Goal: Transaction & Acquisition: Book appointment/travel/reservation

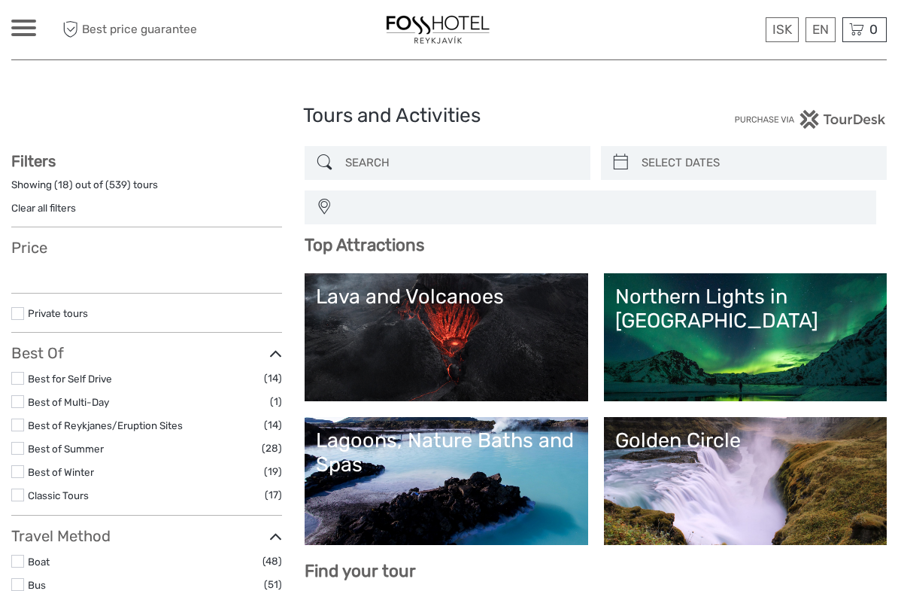
select select
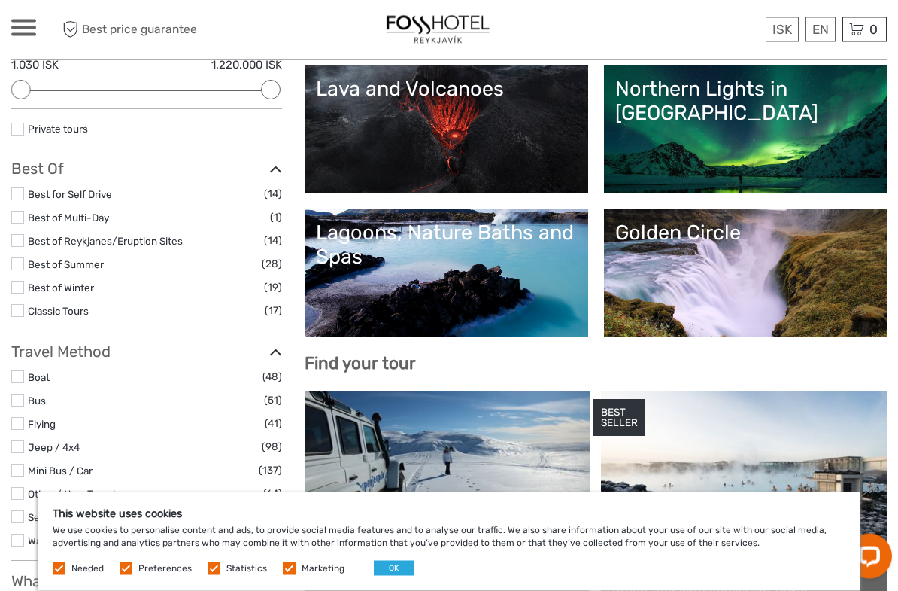
scroll to position [208, 0]
click at [380, 558] on div "This website uses cookies We use cookies to personalise content and ads, to pro…" at bounding box center [449, 541] width 823 height 99
click at [385, 571] on button "OK" at bounding box center [394, 568] width 40 height 15
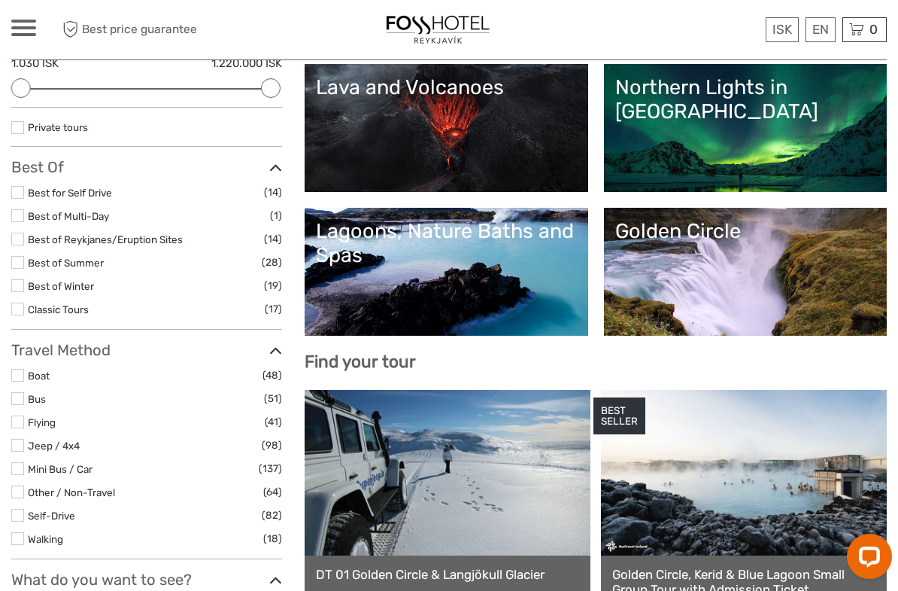
scroll to position [199, 0]
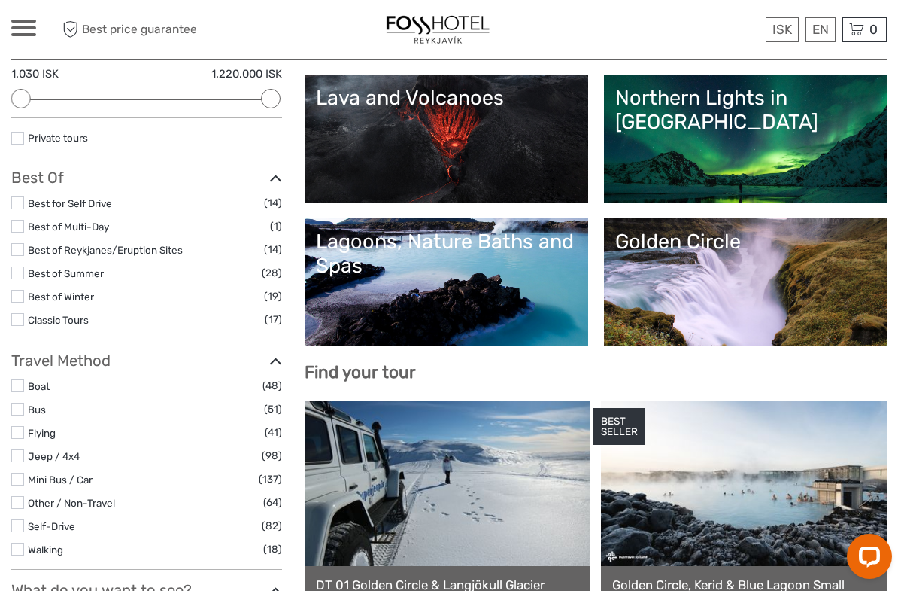
click at [366, 279] on link "Lagoons, Nature Baths and Spas" at bounding box center [446, 281] width 260 height 105
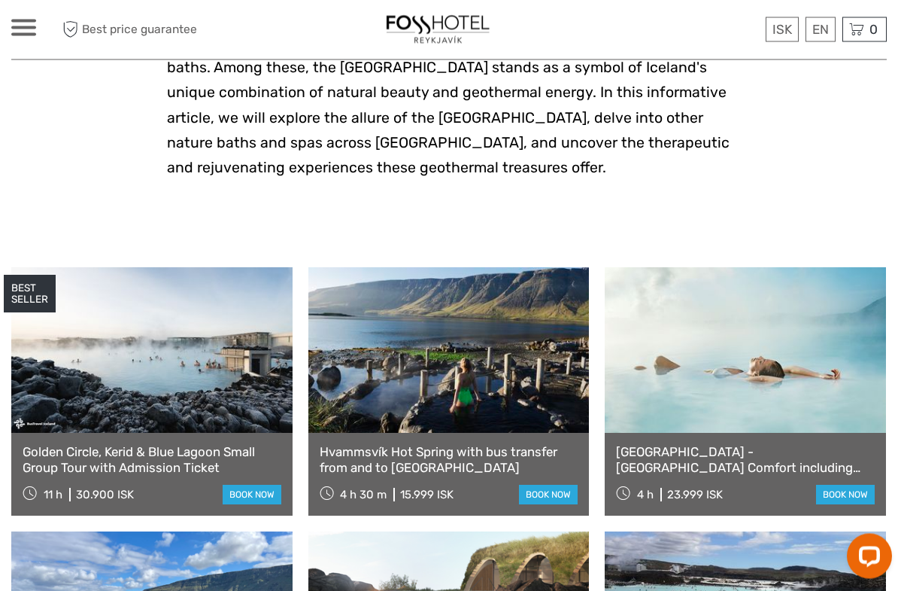
scroll to position [424, 0]
click at [0, 0] on link "£" at bounding box center [0, 0] width 0 height 0
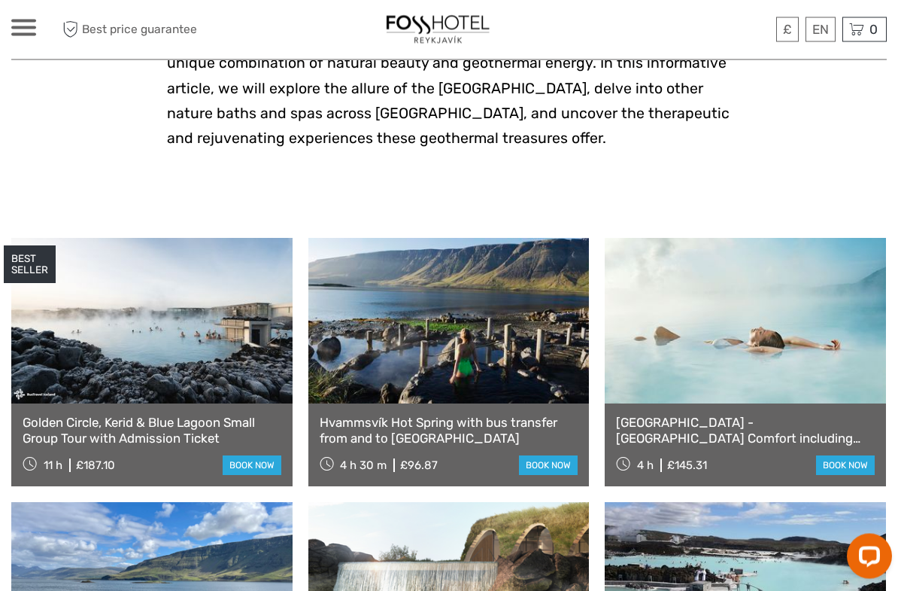
scroll to position [460, 0]
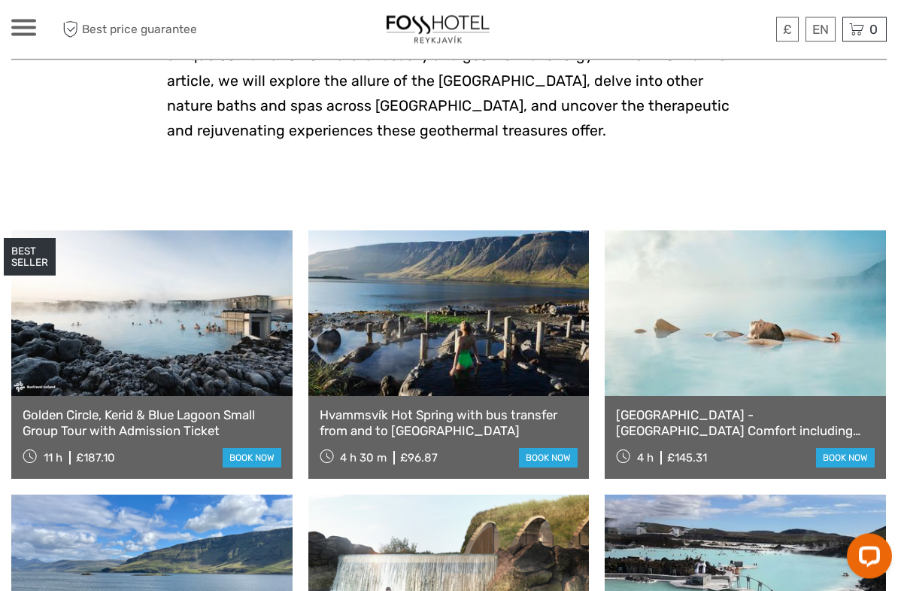
click at [73, 316] on link at bounding box center [151, 314] width 281 height 166
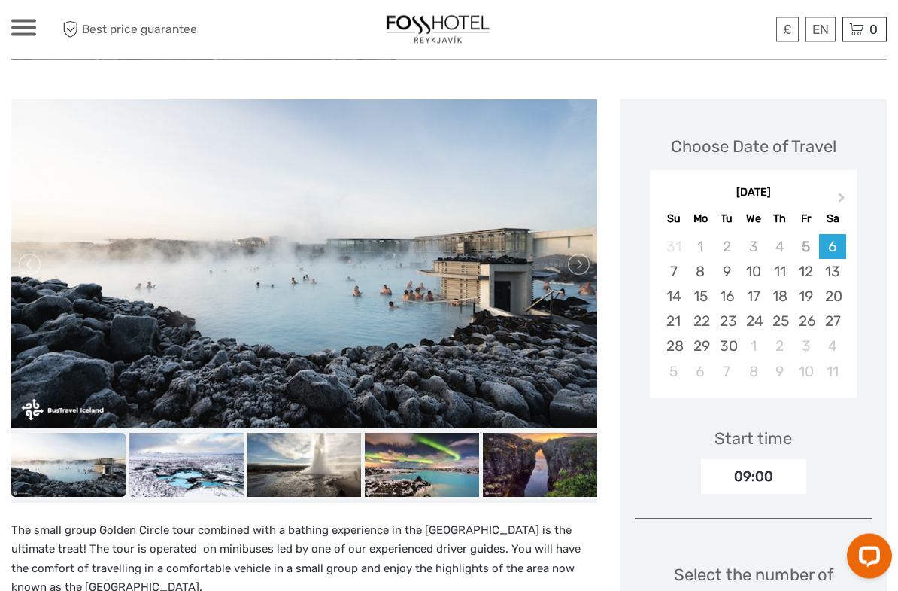
scroll to position [154, 0]
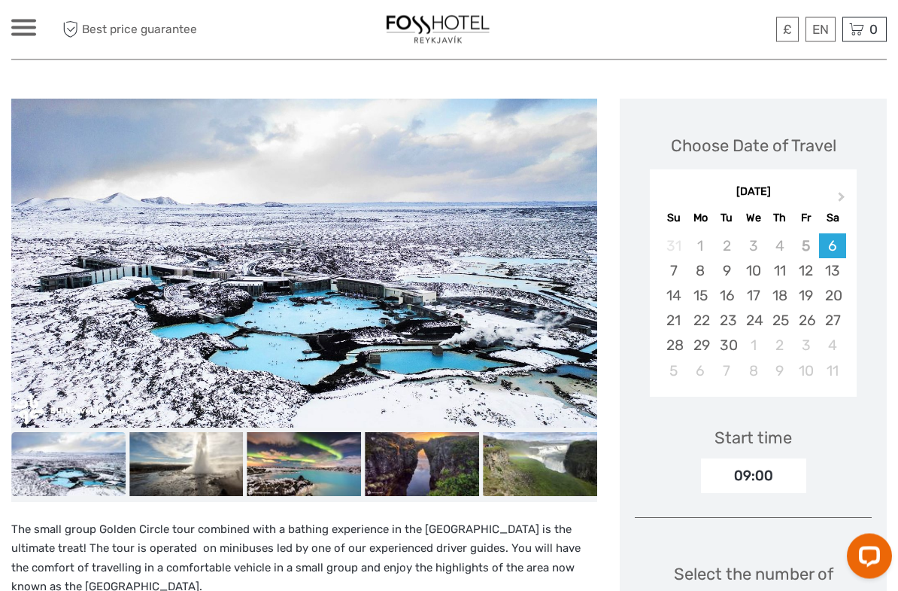
click at [24, 28] on span at bounding box center [23, 27] width 25 height 3
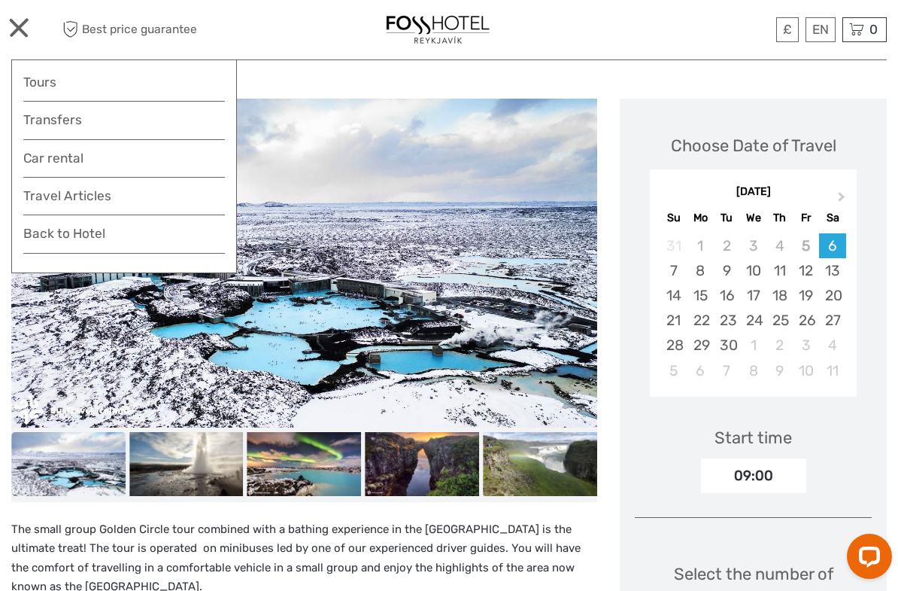
click at [64, 232] on link "Back to Hotel" at bounding box center [124, 238] width 202 height 30
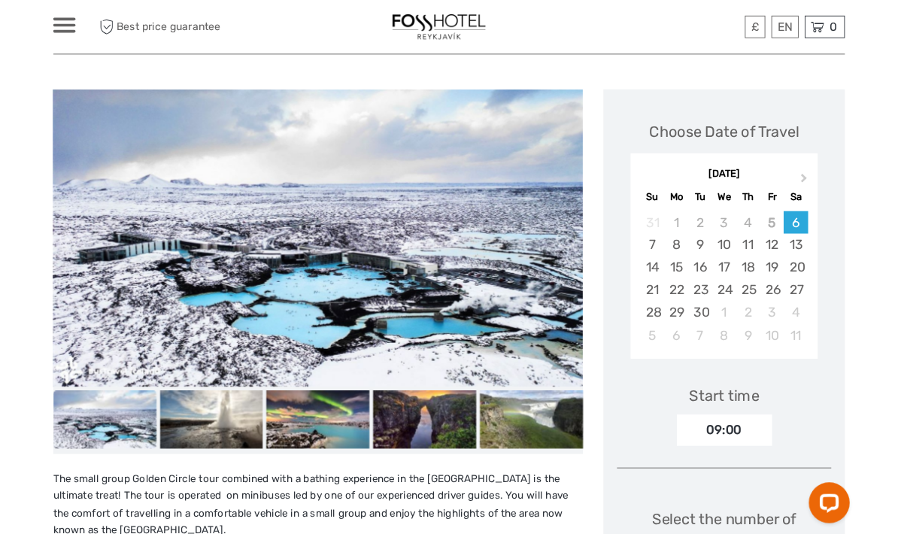
scroll to position [215, 0]
